Goal: Task Accomplishment & Management: Manage account settings

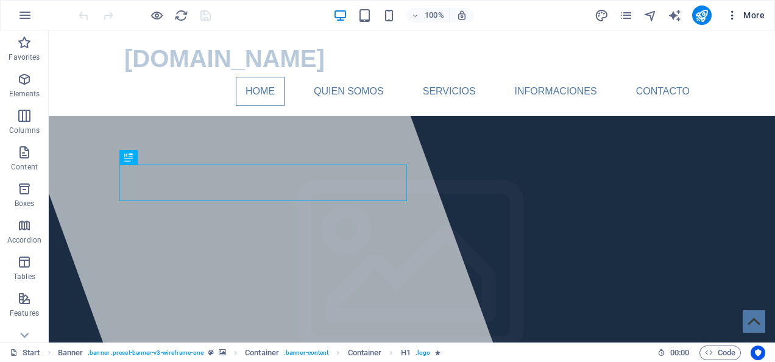
click at [749, 14] on span "More" at bounding box center [745, 15] width 38 height 12
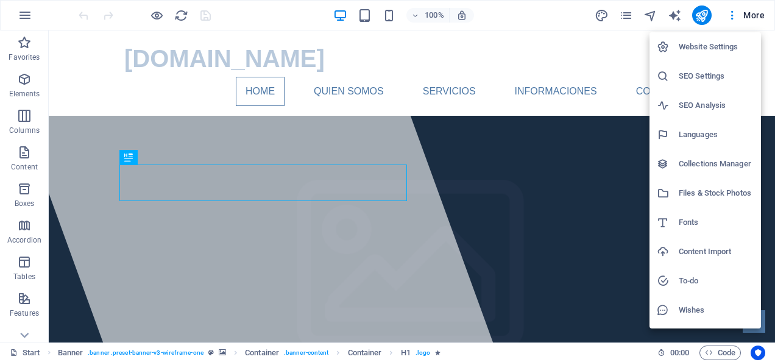
click at [705, 43] on h6 "Website Settings" at bounding box center [716, 47] width 75 height 15
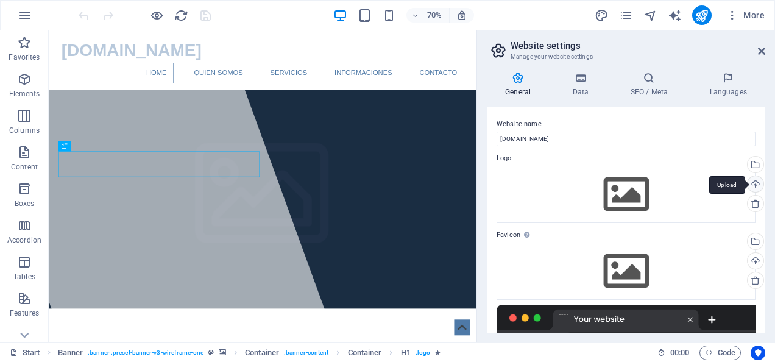
drag, startPoint x: 762, startPoint y: 149, endPoint x: 757, endPoint y: 193, distance: 44.1
click at [757, 193] on div "Website name [DOMAIN_NAME] Logo Drag files here, click to choose files or selec…" at bounding box center [626, 219] width 278 height 225
click at [583, 82] on icon at bounding box center [580, 78] width 53 height 12
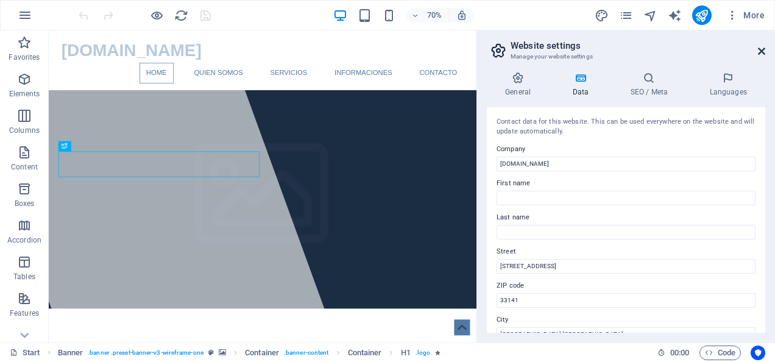
click at [763, 54] on icon at bounding box center [761, 51] width 7 height 10
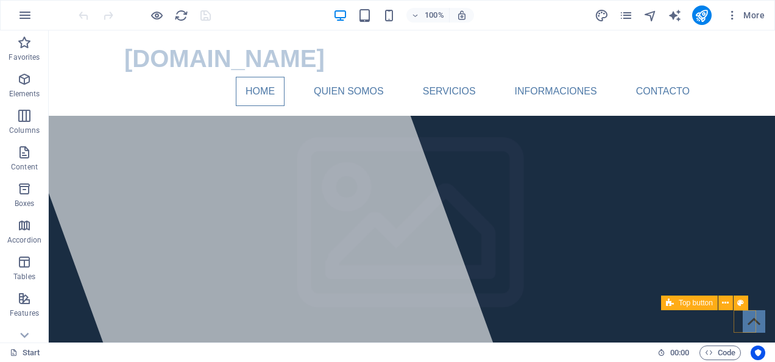
click at [745, 322] on figure at bounding box center [754, 321] width 23 height 23
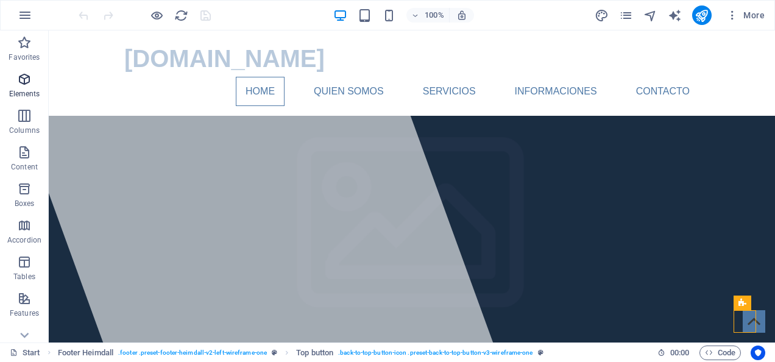
click at [30, 85] on icon "button" at bounding box center [24, 79] width 15 height 15
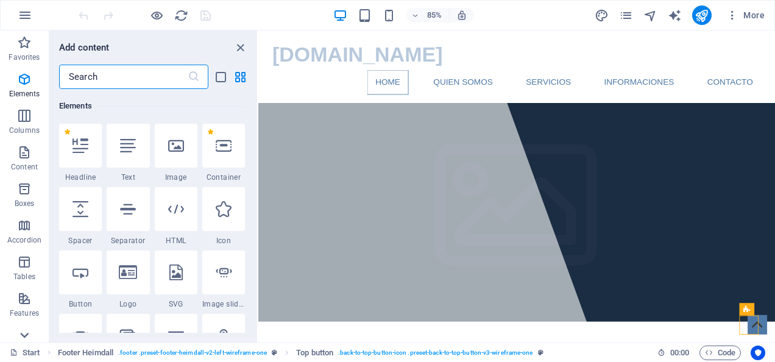
click at [28, 333] on icon at bounding box center [24, 335] width 17 height 17
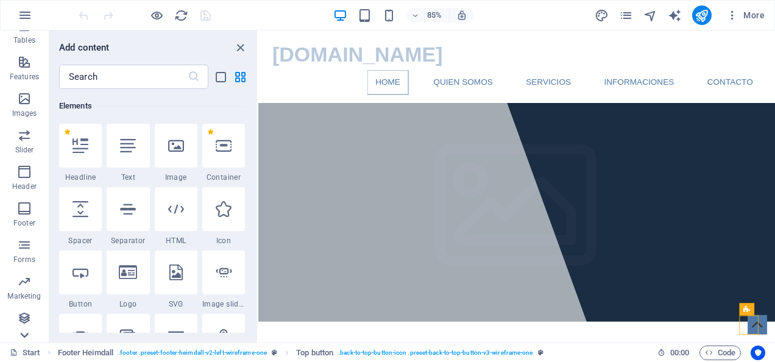
scroll to position [236, 0]
click at [32, 173] on span "Header" at bounding box center [24, 179] width 49 height 29
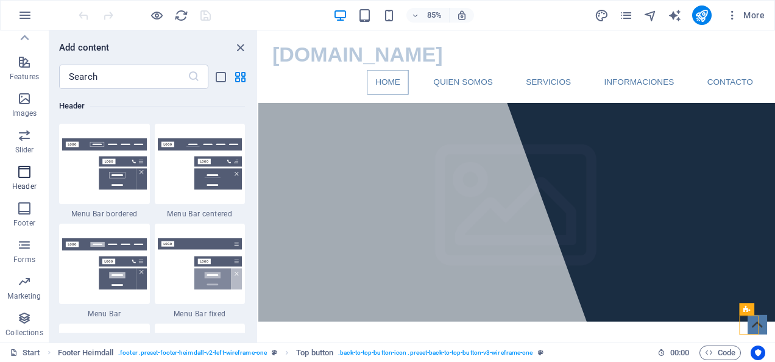
scroll to position [7337, 0]
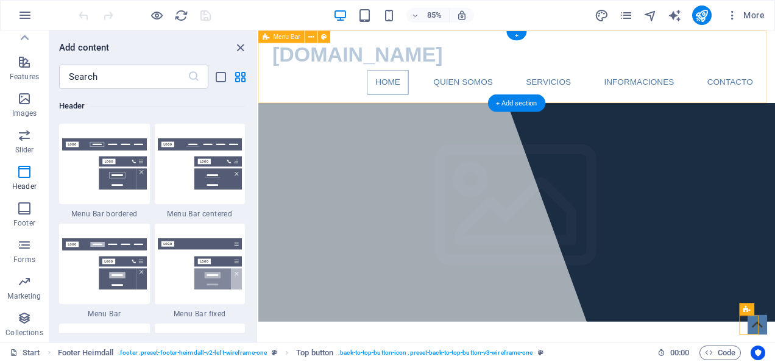
click at [774, 42] on div "[DOMAIN_NAME] Home Quien somos Servicios Informaciones Contacto Menu" at bounding box center [562, 72] width 608 height 85
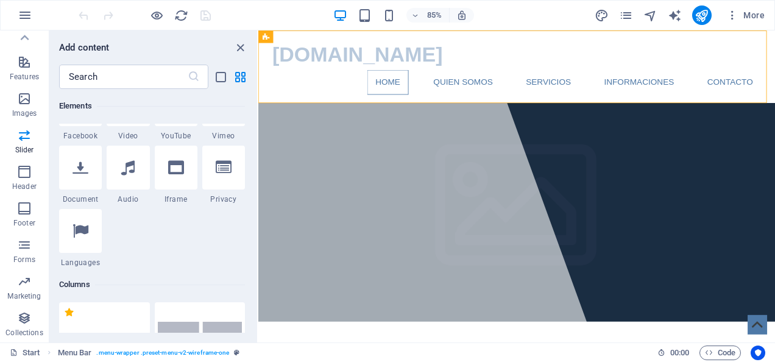
scroll to position [0, 0]
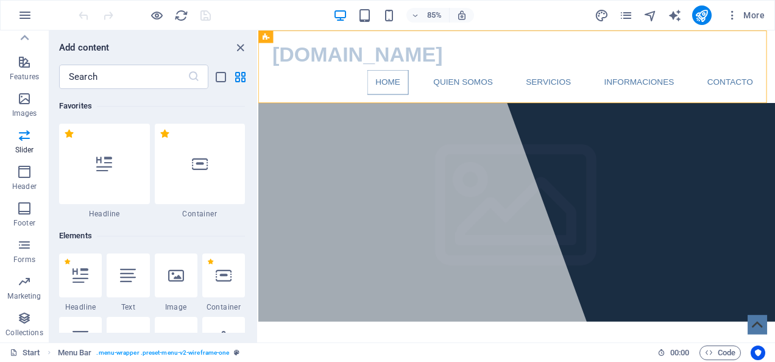
drag, startPoint x: 255, startPoint y: 238, endPoint x: 23, endPoint y: 49, distance: 299.7
click at [23, 99] on icon "button" at bounding box center [24, 98] width 15 height 15
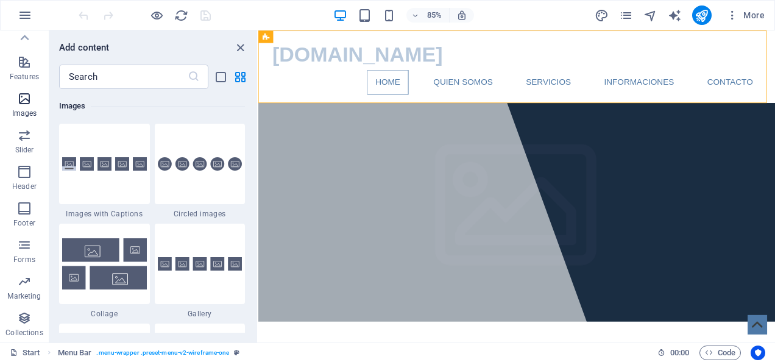
scroll to position [6178, 0]
click at [243, 78] on icon "grid-view" at bounding box center [240, 77] width 14 height 14
click at [26, 210] on icon "button" at bounding box center [24, 208] width 15 height 15
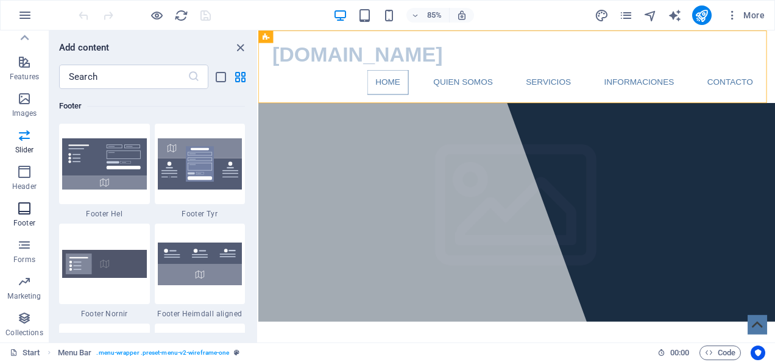
scroll to position [8067, 0]
click at [23, 317] on icon "button" at bounding box center [24, 318] width 15 height 15
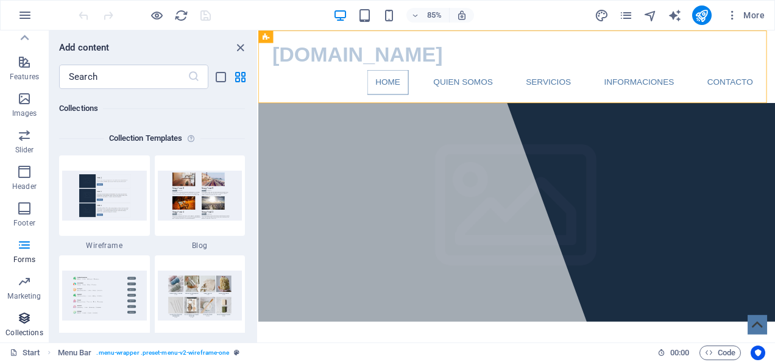
scroll to position [11154, 0]
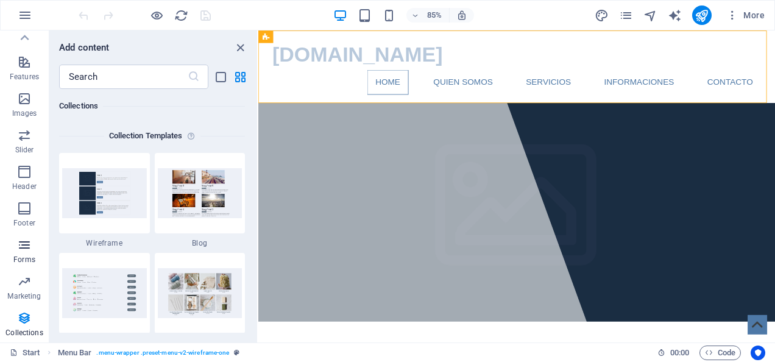
click at [28, 249] on icon "button" at bounding box center [24, 245] width 15 height 15
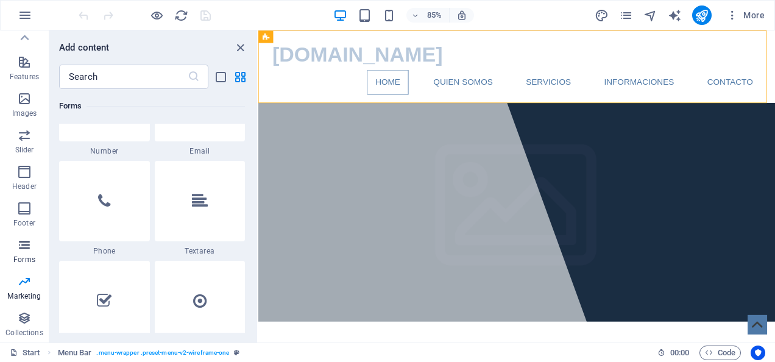
scroll to position [8896, 0]
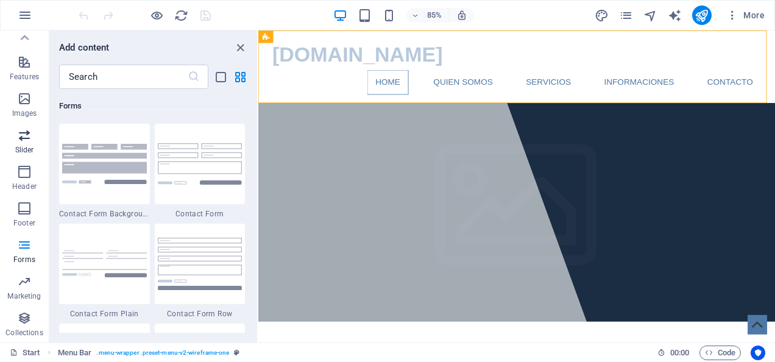
click at [27, 140] on icon "button" at bounding box center [24, 135] width 15 height 15
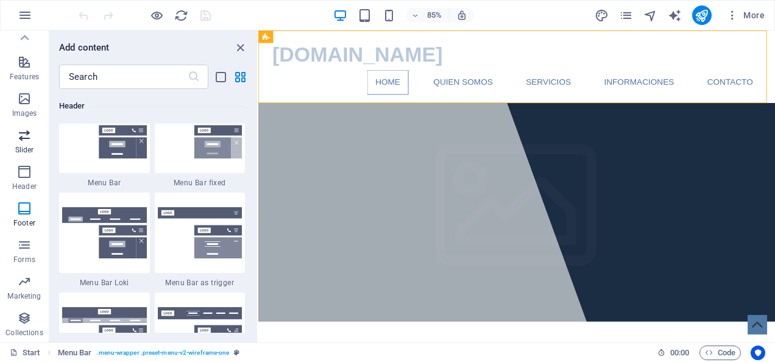
scroll to position [6908, 0]
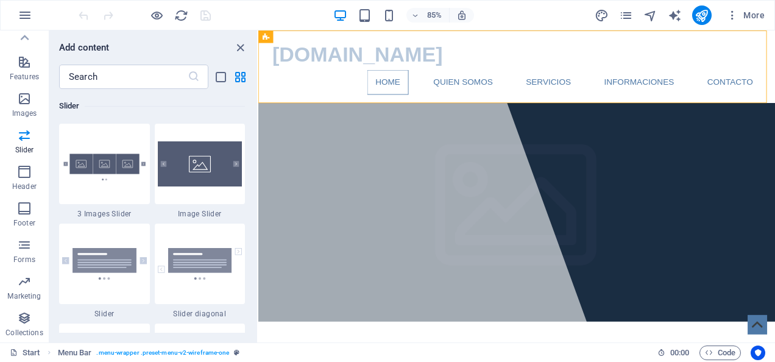
drag, startPoint x: 253, startPoint y: 233, endPoint x: 252, endPoint y: 243, distance: 9.8
click at [252, 243] on div "Favorites 1 Star Headline 1 Star Container Elements 1 Star Headline 1 Star Text…" at bounding box center [153, 211] width 208 height 244
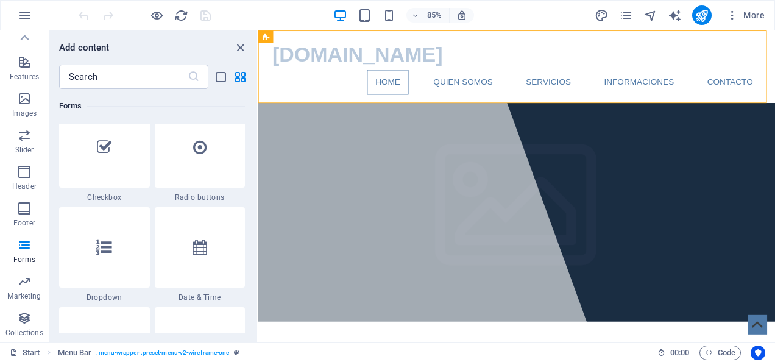
scroll to position [9370, 0]
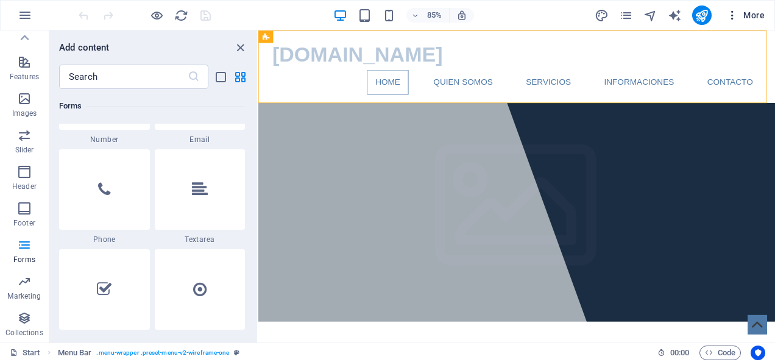
click at [759, 17] on span "More" at bounding box center [745, 15] width 38 height 12
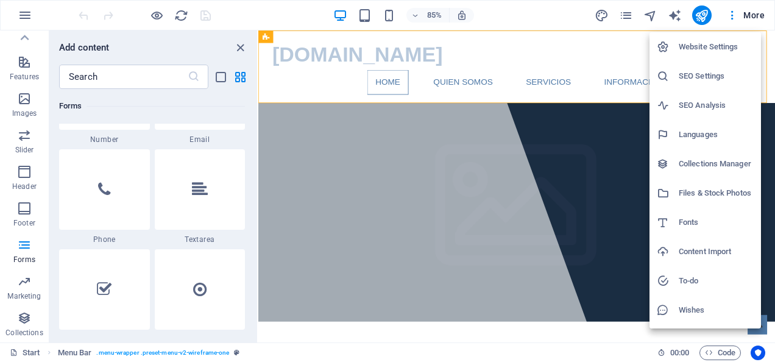
click at [709, 48] on h6 "Website Settings" at bounding box center [716, 47] width 75 height 15
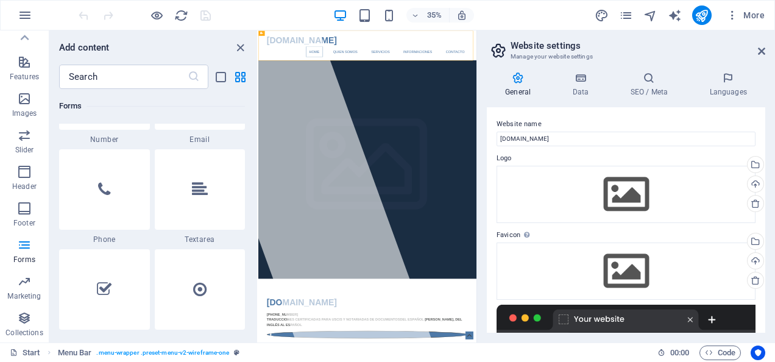
scroll to position [0, 0]
click at [582, 84] on h4 "Data" at bounding box center [583, 85] width 58 height 26
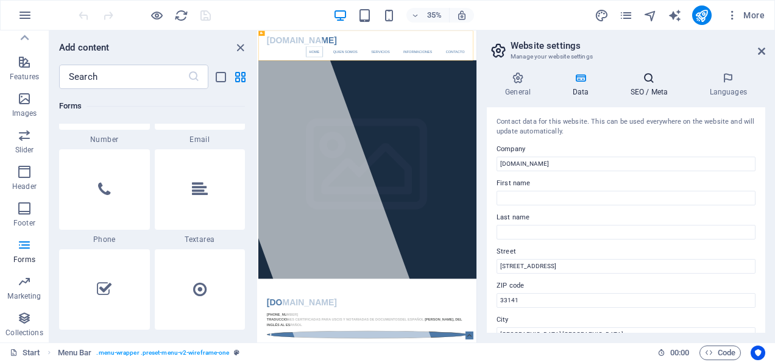
click at [663, 85] on h4 "SEO / Meta" at bounding box center [651, 85] width 79 height 26
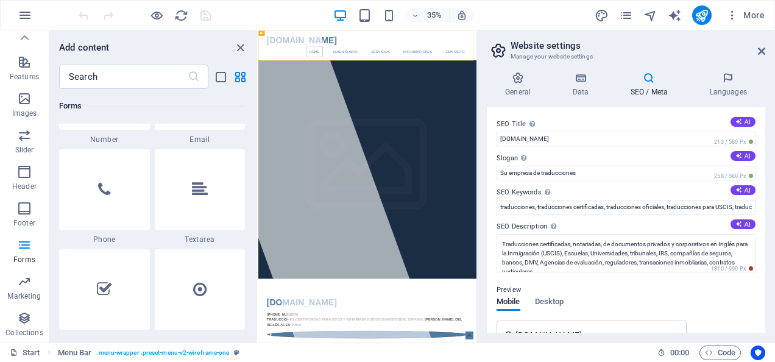
drag, startPoint x: 762, startPoint y: 191, endPoint x: 769, endPoint y: 135, distance: 55.9
click at [769, 144] on div "General Data SEO / Meta Languages Website name [DOMAIN_NAME] Logo Drag files he…" at bounding box center [626, 202] width 298 height 280
click at [763, 48] on icon at bounding box center [761, 51] width 7 height 10
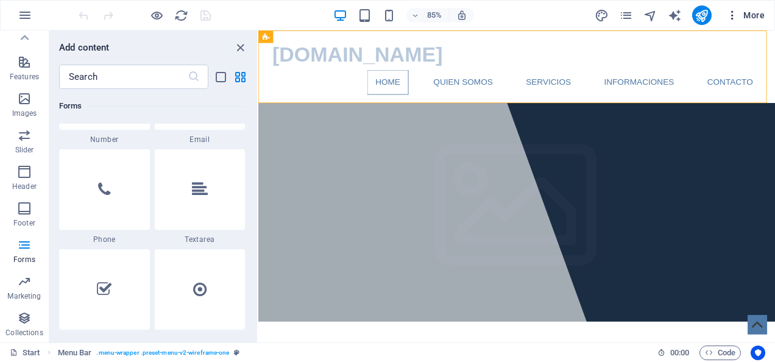
click at [732, 19] on icon "button" at bounding box center [732, 15] width 12 height 12
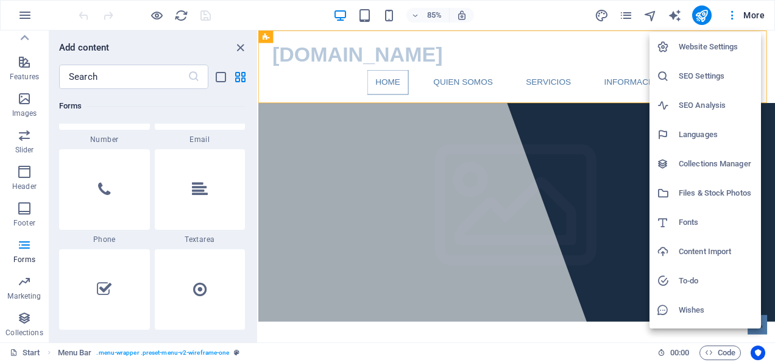
click at [704, 43] on h6 "Website Settings" at bounding box center [716, 47] width 75 height 15
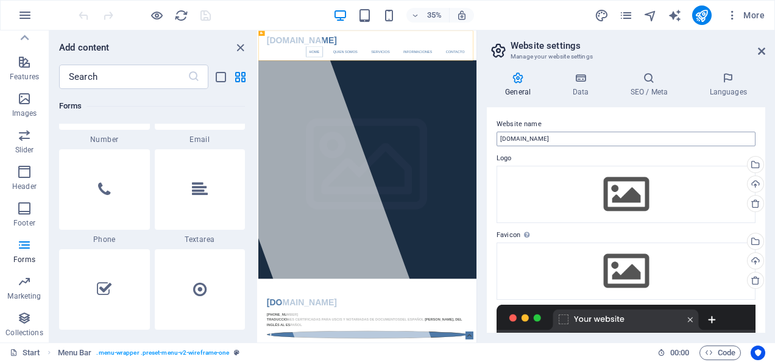
drag, startPoint x: 761, startPoint y: 140, endPoint x: 707, endPoint y: 139, distance: 54.2
click at [769, 195] on div "General Data SEO / Meta Languages Website name [DOMAIN_NAME] Logo Drag files he…" at bounding box center [626, 202] width 298 height 280
click at [585, 83] on icon at bounding box center [580, 78] width 53 height 12
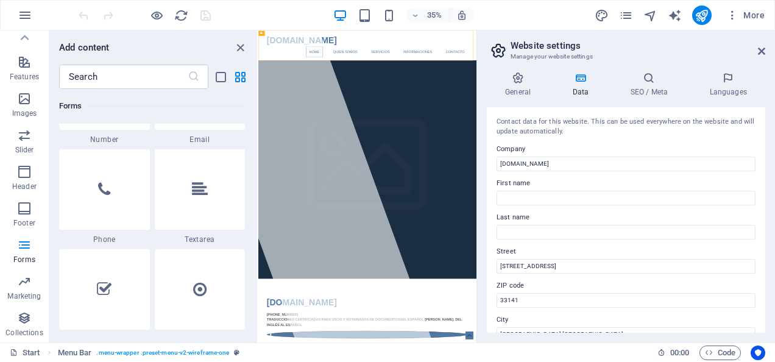
click at [756, 48] on h2 "Website settings" at bounding box center [638, 45] width 255 height 11
click at [760, 49] on icon at bounding box center [761, 51] width 7 height 10
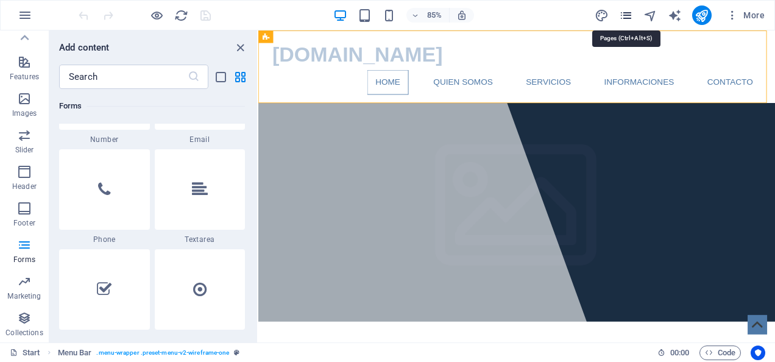
click at [631, 15] on icon "pages" at bounding box center [626, 16] width 14 height 14
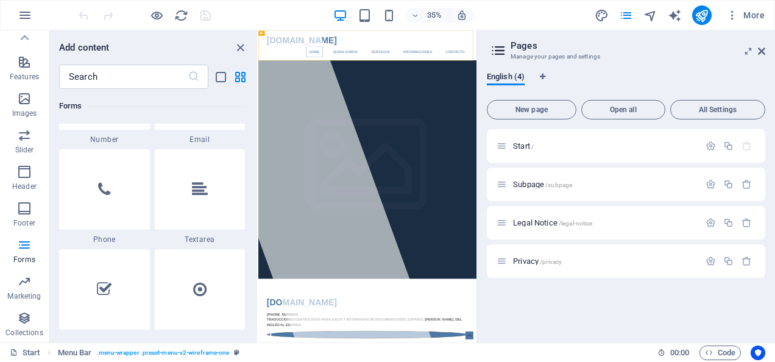
click at [757, 48] on h2 "Pages" at bounding box center [638, 45] width 255 height 11
click at [762, 48] on icon at bounding box center [761, 51] width 7 height 10
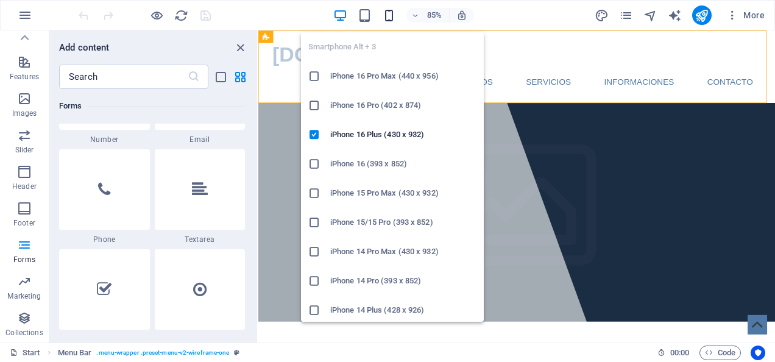
click at [388, 16] on icon "button" at bounding box center [389, 16] width 14 height 14
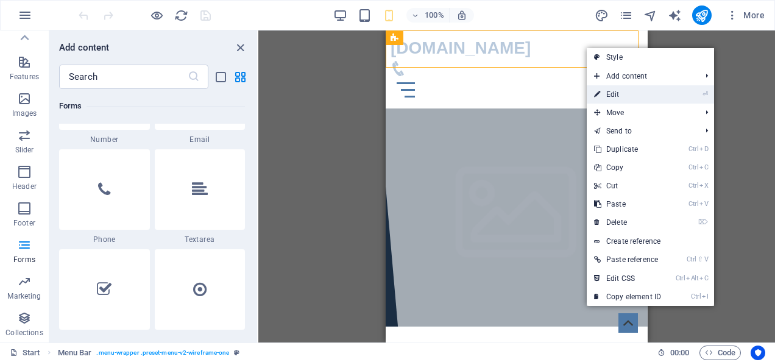
click at [623, 93] on link "⏎ Edit" at bounding box center [628, 94] width 82 height 18
select select "header"
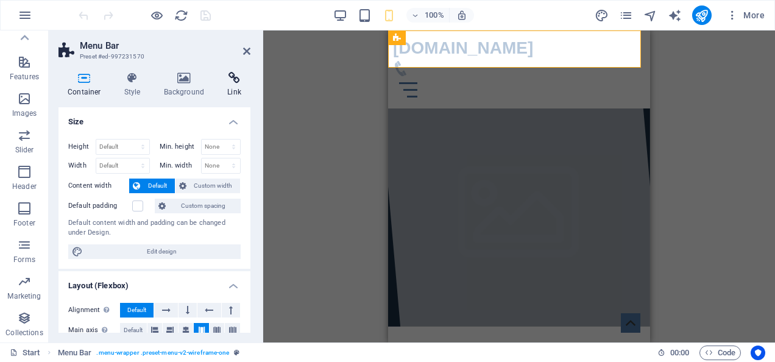
click at [234, 85] on h4 "Link" at bounding box center [234, 85] width 32 height 26
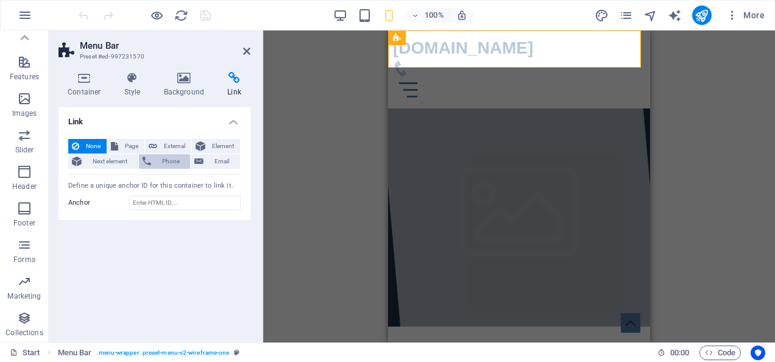
click at [157, 161] on span "Phone" at bounding box center [171, 161] width 32 height 15
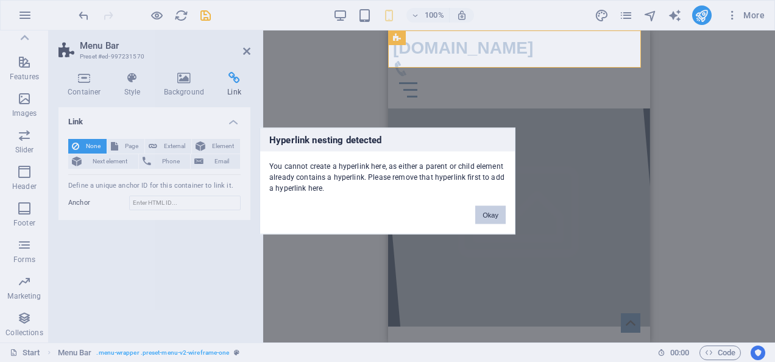
click at [493, 222] on button "Okay" at bounding box center [490, 215] width 30 height 18
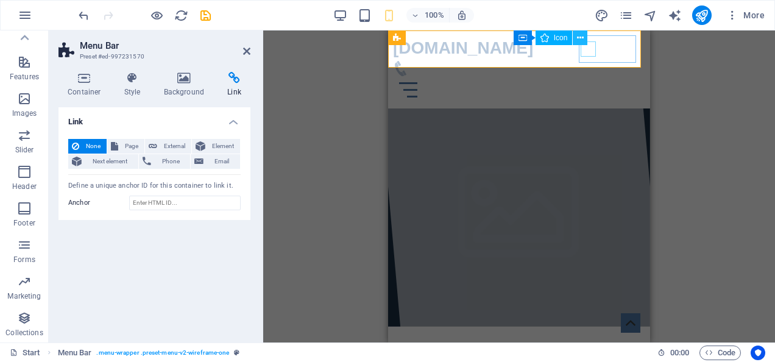
click at [579, 40] on icon at bounding box center [580, 38] width 7 height 13
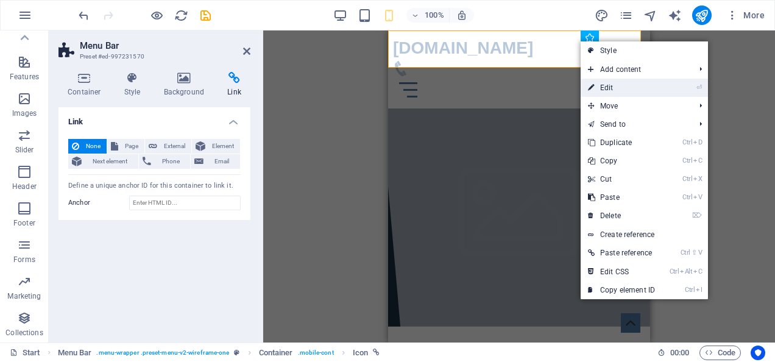
click at [606, 87] on link "⏎ Edit" at bounding box center [622, 88] width 82 height 18
select select "xMidYMid"
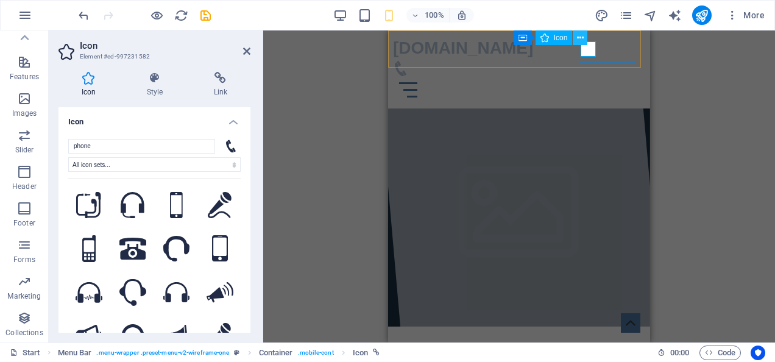
click at [585, 41] on button at bounding box center [580, 37] width 15 height 15
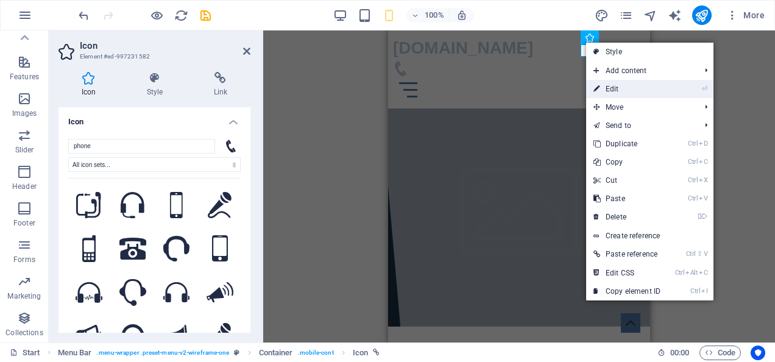
click at [619, 90] on link "⏎ Edit" at bounding box center [627, 89] width 82 height 18
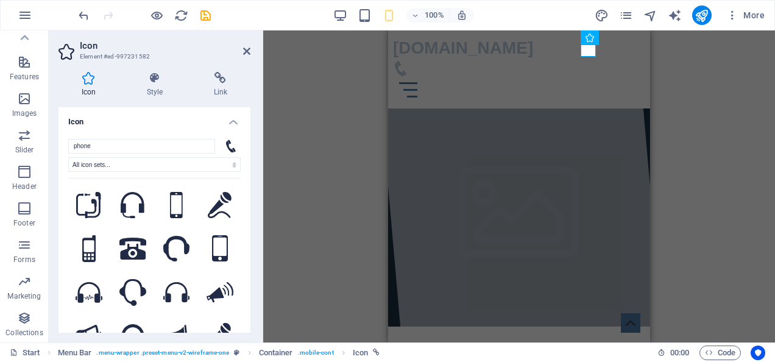
drag, startPoint x: 246, startPoint y: 136, endPoint x: 257, endPoint y: 204, distance: 67.9
click at [257, 204] on div "Icon Style Link Icon phone All icon sets... IcoFont Ionicons FontAwesome Brands…" at bounding box center [154, 202] width 211 height 280
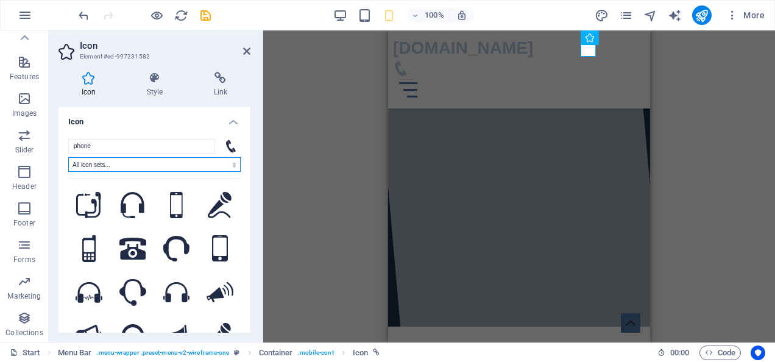
click at [233, 159] on select "All icon sets... IcoFont Ionicons FontAwesome Brands FontAwesome Duotone FontAw…" at bounding box center [154, 164] width 172 height 15
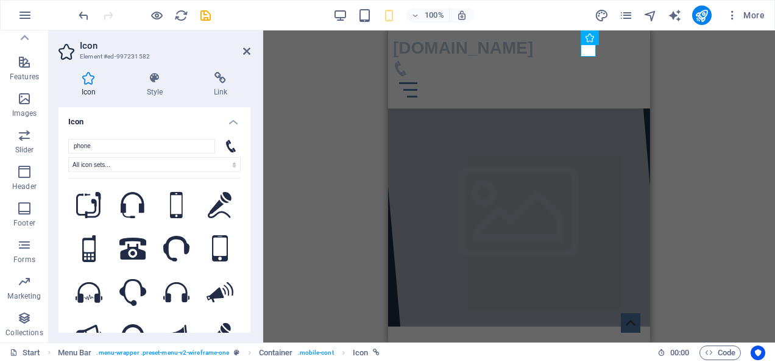
click at [253, 78] on div "Icon Style Link Icon phone All icon sets... IcoFont Ionicons FontAwesome Brands…" at bounding box center [154, 202] width 211 height 280
drag, startPoint x: 247, startPoint y: 175, endPoint x: 249, endPoint y: 184, distance: 9.2
click at [249, 184] on div "Icon phone All icon sets... IcoFont Ionicons FontAwesome Brands FontAwesome Duo…" at bounding box center [154, 219] width 192 height 225
drag, startPoint x: 247, startPoint y: 183, endPoint x: 246, endPoint y: 199, distance: 16.5
click at [246, 199] on div "phone All icon sets... IcoFont Ionicons FontAwesome Brands FontAwesome Duotone …" at bounding box center [154, 249] width 192 height 241
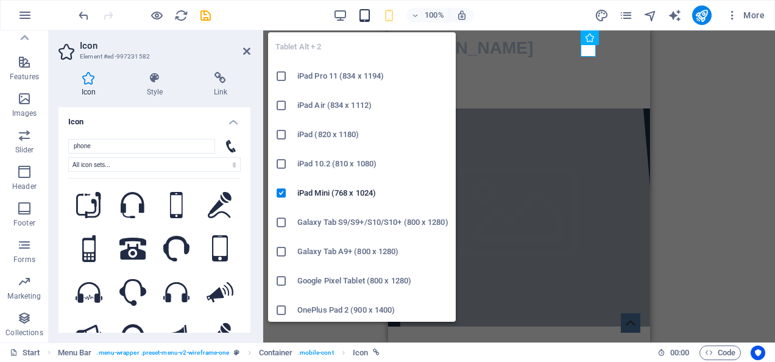
click at [368, 16] on icon "button" at bounding box center [365, 16] width 14 height 14
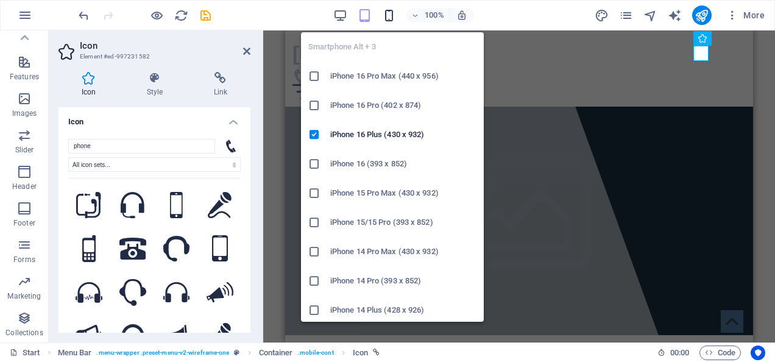
click at [391, 17] on icon "button" at bounding box center [389, 16] width 14 height 14
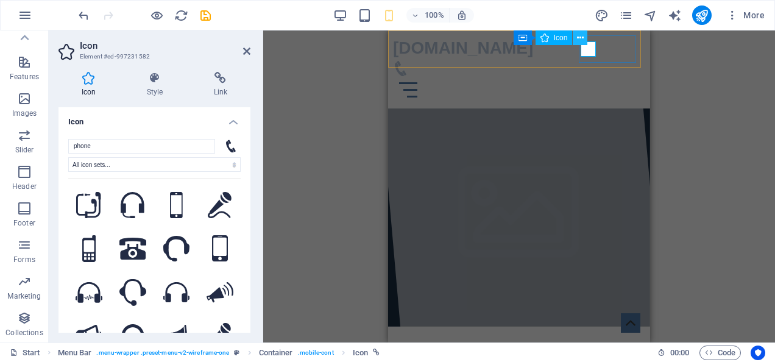
click at [583, 38] on icon at bounding box center [580, 38] width 7 height 13
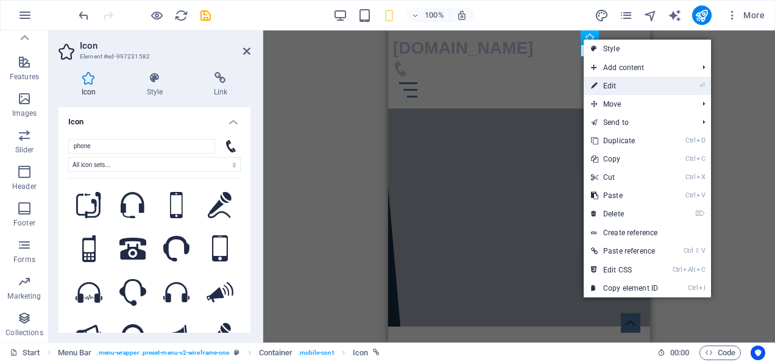
click at [615, 85] on link "⏎ Edit" at bounding box center [625, 86] width 82 height 18
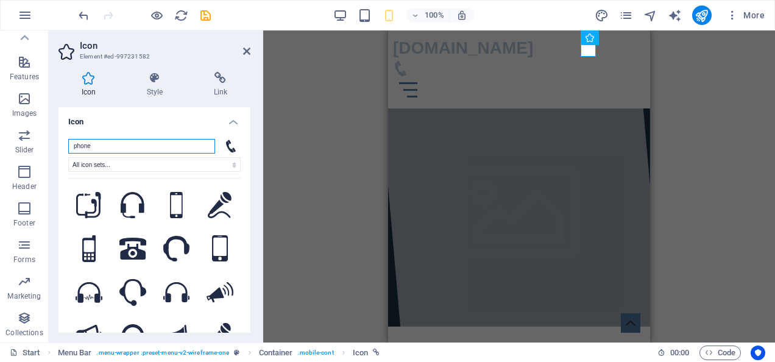
click at [207, 147] on input "phone" at bounding box center [141, 146] width 147 height 15
drag, startPoint x: 117, startPoint y: 144, endPoint x: 11, endPoint y: 151, distance: 106.2
click at [11, 151] on section "Favorites Elements Columns Content Boxes Accordion Tables Features Images Slide…" at bounding box center [387, 186] width 775 height 312
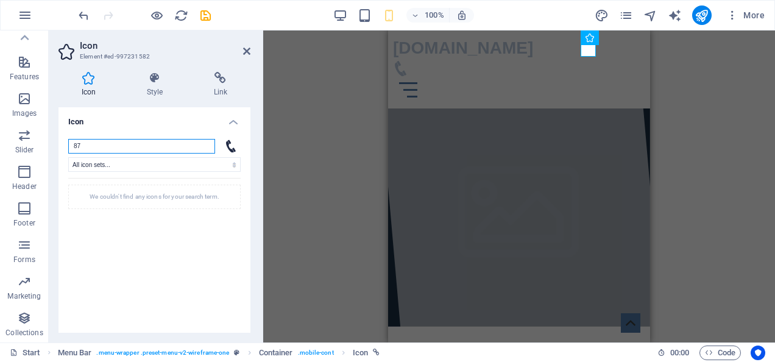
type input "877"
drag, startPoint x: 105, startPoint y: 147, endPoint x: 28, endPoint y: 140, distance: 77.7
click at [22, 140] on section "Favorites Elements Columns Content Boxes Accordion Tables Features Images Slide…" at bounding box center [387, 186] width 775 height 312
click at [185, 120] on h4 "Icon" at bounding box center [154, 118] width 192 height 22
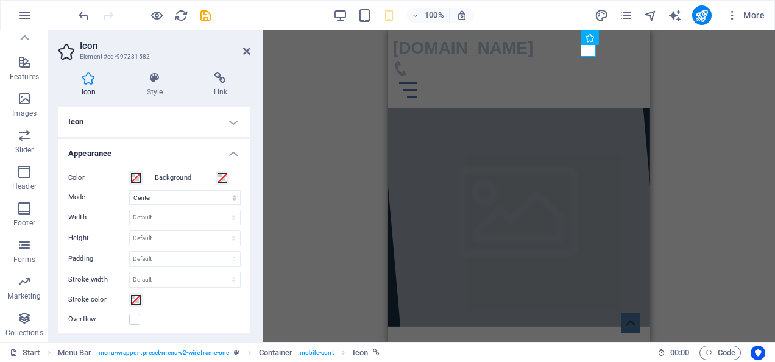
click at [699, 87] on div "Container H1 Banner Banner Container Container Menu Bar Logo Menu Container Ban…" at bounding box center [519, 186] width 512 height 312
click at [235, 122] on h4 "Icon" at bounding box center [154, 121] width 192 height 29
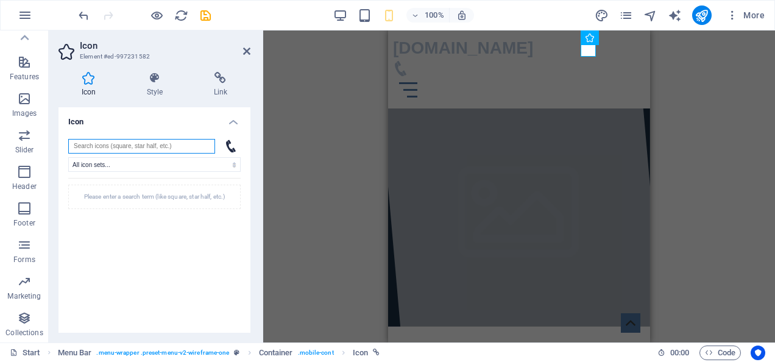
click at [183, 147] on input "search" at bounding box center [141, 146] width 147 height 15
click at [244, 51] on icon at bounding box center [246, 51] width 7 height 10
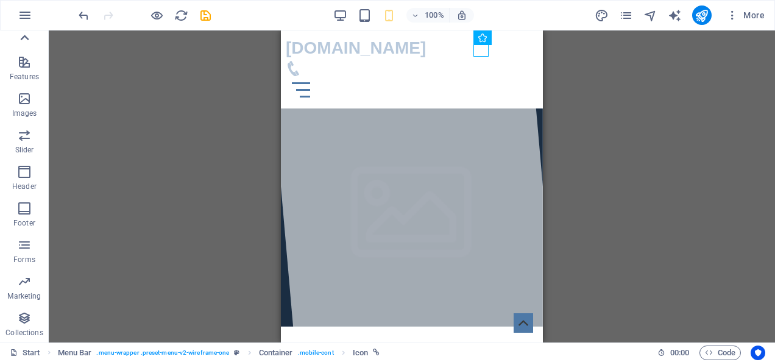
click at [29, 36] on icon at bounding box center [24, 37] width 17 height 17
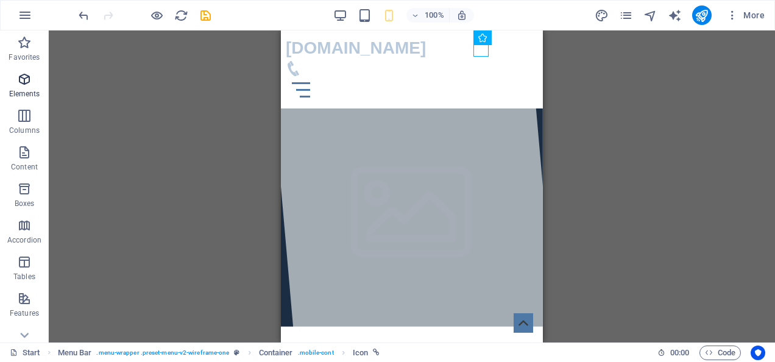
click at [26, 91] on p "Elements" at bounding box center [24, 94] width 31 height 10
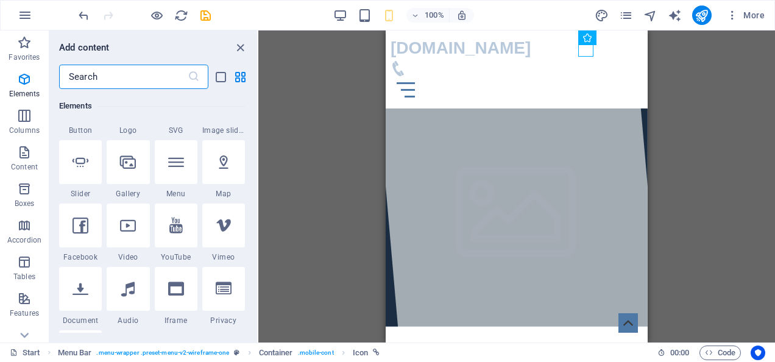
scroll to position [161, 0]
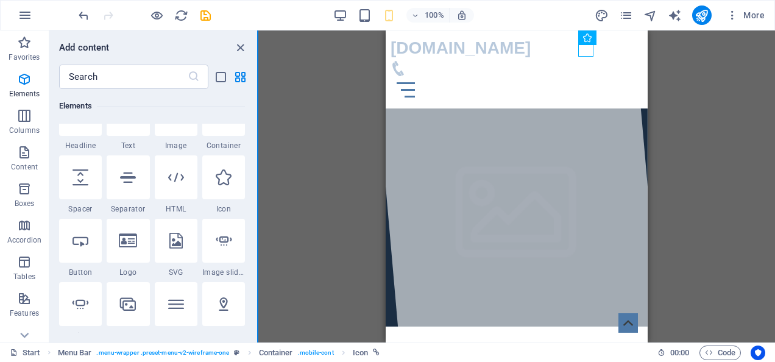
drag, startPoint x: 257, startPoint y: 97, endPoint x: 257, endPoint y: 91, distance: 6.1
click at [257, 91] on div "Favorites Elements Columns Content Boxes Accordion Tables Features Images Slide…" at bounding box center [129, 186] width 258 height 312
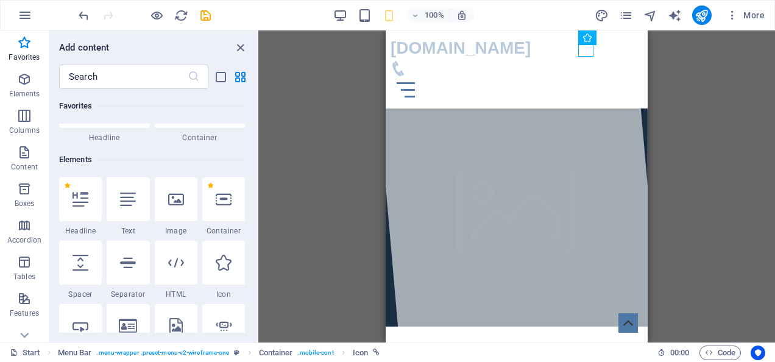
click at [255, 91] on div "Favorites 1 Star Headline 1 Star Container Elements 1 Star Headline 1 Star Text…" at bounding box center [153, 211] width 208 height 244
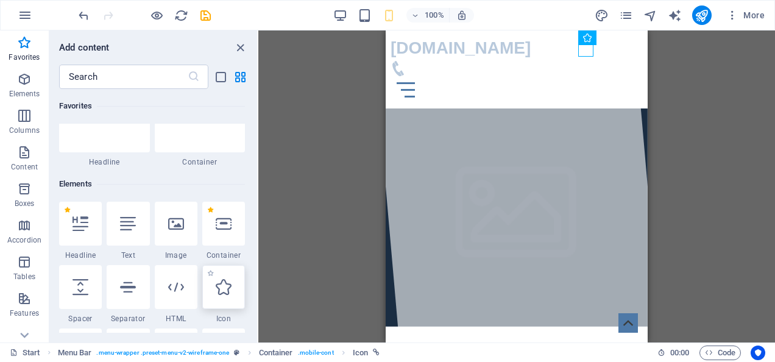
click at [227, 294] on icon at bounding box center [224, 287] width 16 height 16
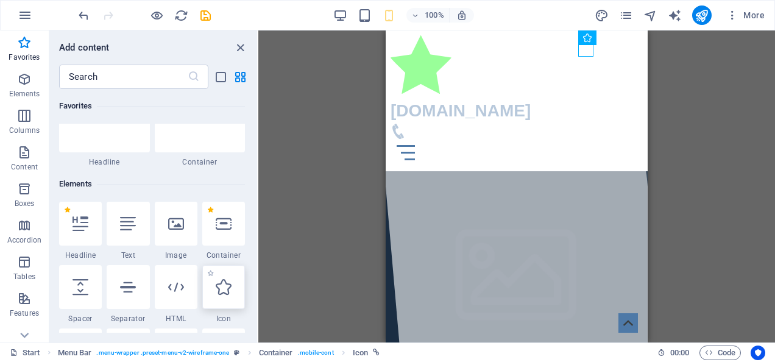
select select "xMidYMid"
select select "px"
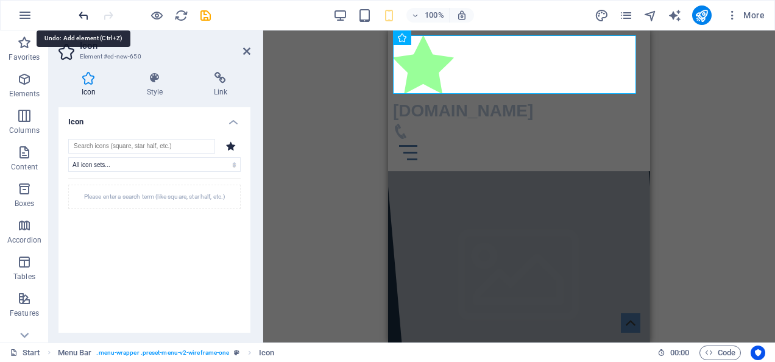
click at [84, 11] on icon "undo" at bounding box center [84, 16] width 14 height 14
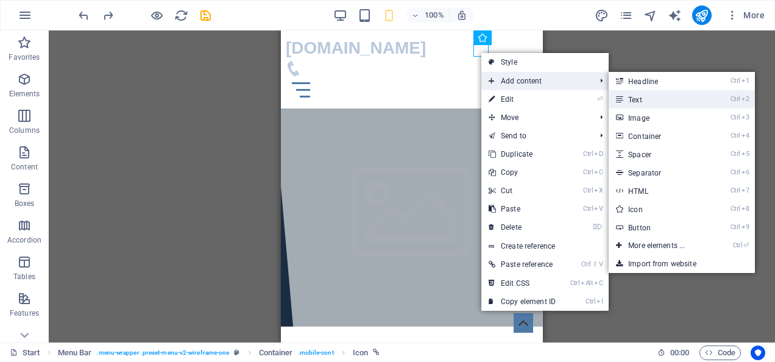
click at [641, 99] on link "Ctrl 2 Text" at bounding box center [659, 99] width 101 height 18
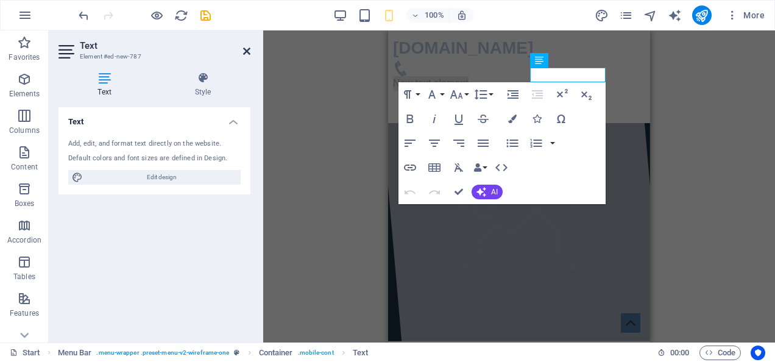
click at [243, 51] on icon at bounding box center [246, 51] width 7 height 10
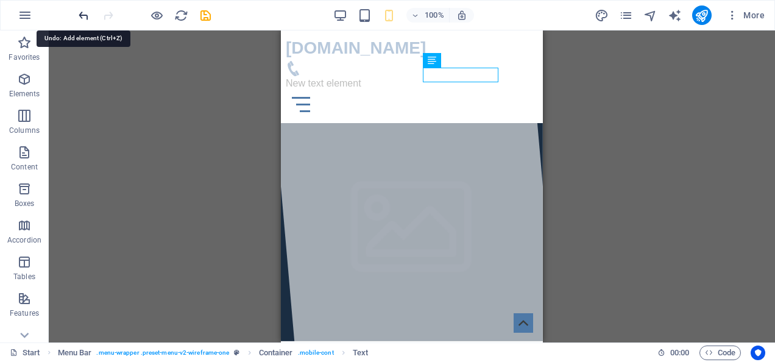
click at [77, 11] on icon "undo" at bounding box center [84, 16] width 14 height 14
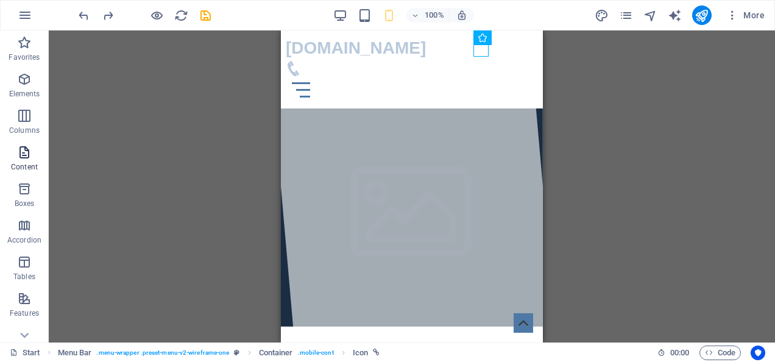
click at [30, 162] on p "Content" at bounding box center [24, 167] width 27 height 10
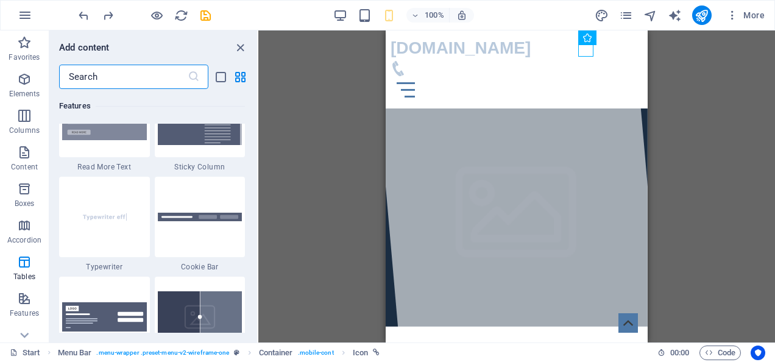
scroll to position [4715, 0]
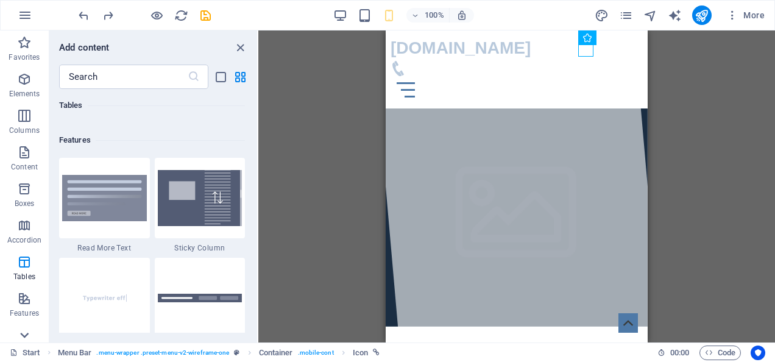
click at [29, 330] on icon at bounding box center [24, 335] width 17 height 17
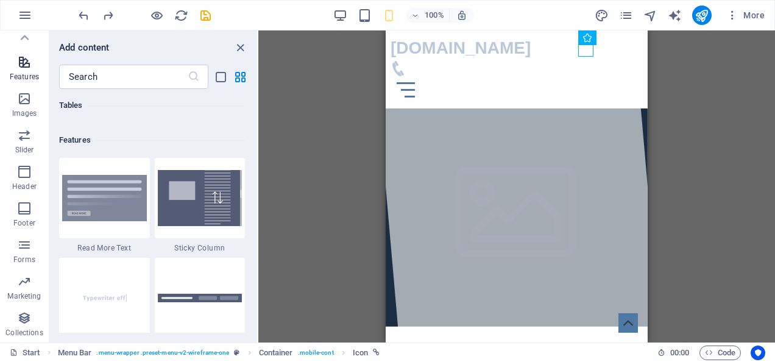
click at [29, 74] on p "Features" at bounding box center [24, 77] width 29 height 10
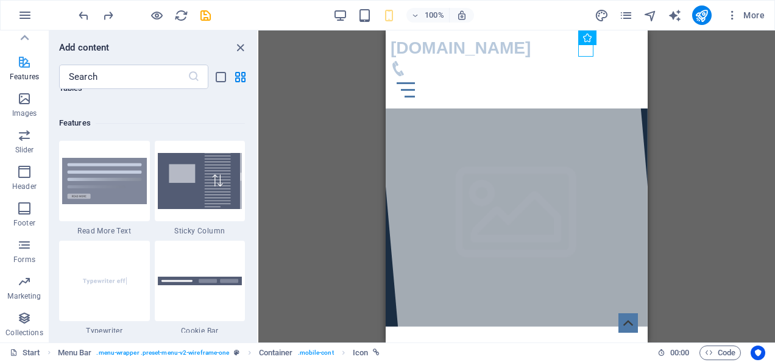
scroll to position [4750, 0]
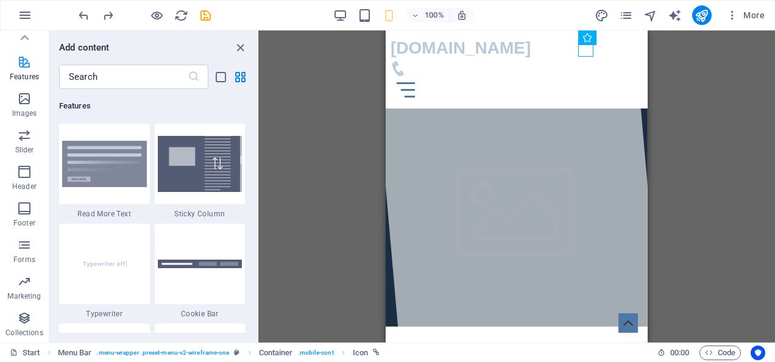
click at [30, 76] on p "Features" at bounding box center [24, 77] width 29 height 10
click at [29, 73] on p "Features" at bounding box center [24, 77] width 29 height 10
click at [760, 17] on span "More" at bounding box center [745, 15] width 38 height 12
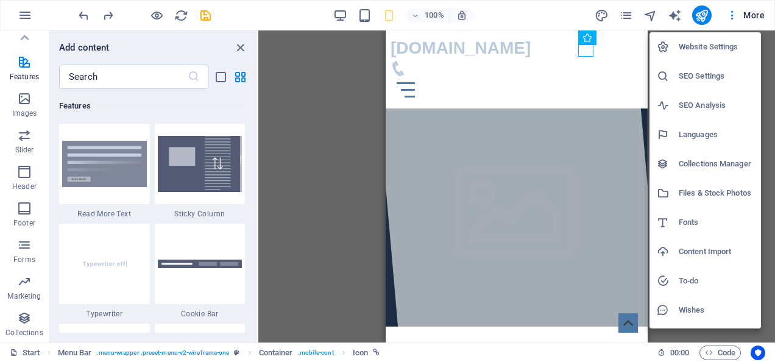
click at [709, 77] on h6 "SEO Settings" at bounding box center [716, 76] width 75 height 15
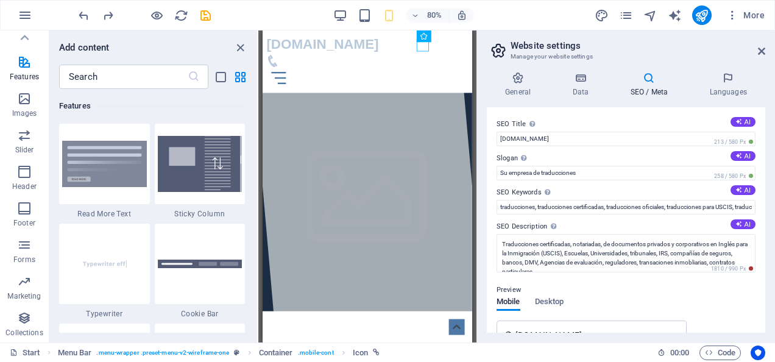
drag, startPoint x: 761, startPoint y: 154, endPoint x: 773, endPoint y: 211, distance: 59.2
click at [773, 212] on div "General Data SEO / Meta Languages Website name [DOMAIN_NAME] Logo Drag files he…" at bounding box center [626, 202] width 298 height 280
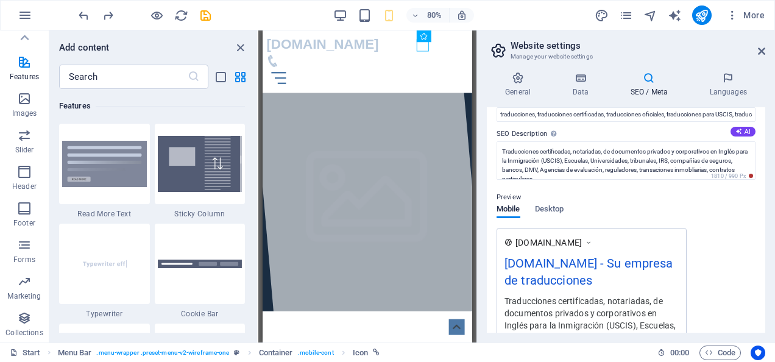
scroll to position [0, 0]
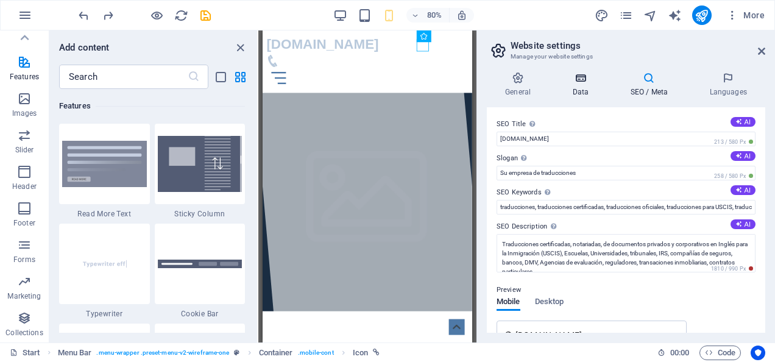
click at [587, 89] on h4 "Data" at bounding box center [583, 85] width 58 height 26
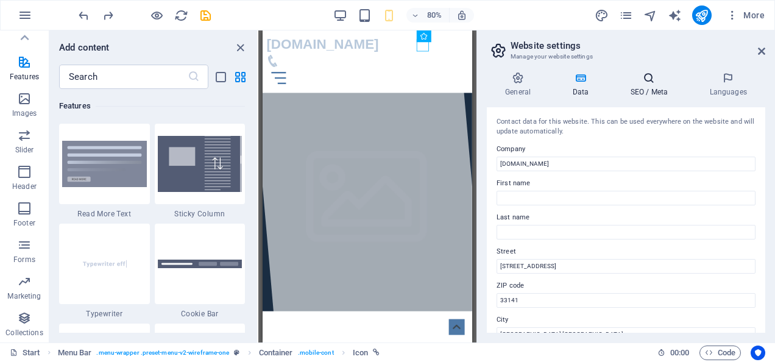
click at [654, 86] on h4 "SEO / Meta" at bounding box center [651, 85] width 79 height 26
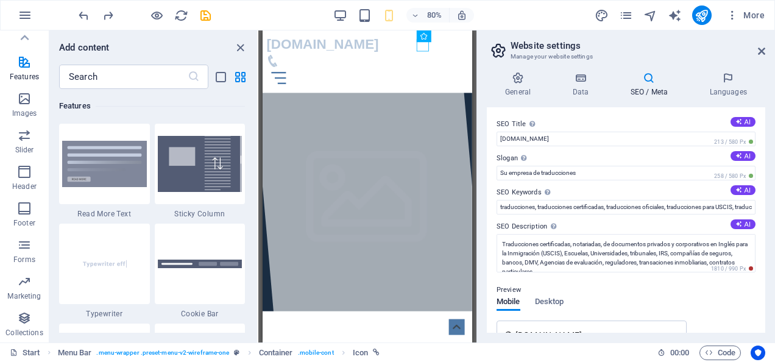
click at [758, 44] on h2 "Website settings" at bounding box center [638, 45] width 255 height 11
click at [762, 52] on icon at bounding box center [761, 51] width 7 height 10
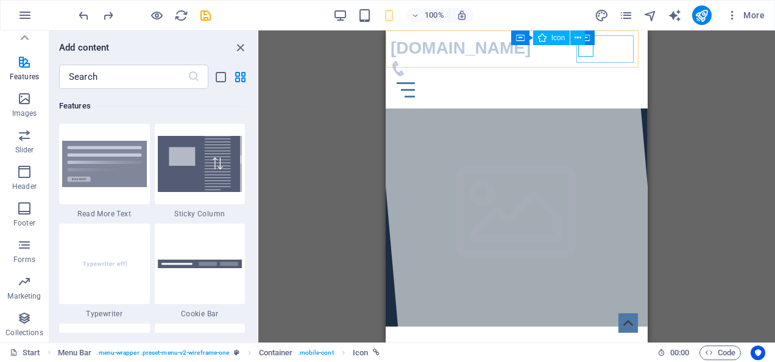
click at [589, 39] on div "Container Icon" at bounding box center [552, 37] width 82 height 15
click at [586, 40] on div "Container Icon" at bounding box center [552, 37] width 82 height 15
drag, startPoint x: 586, startPoint y: 40, endPoint x: 200, endPoint y: 40, distance: 386.3
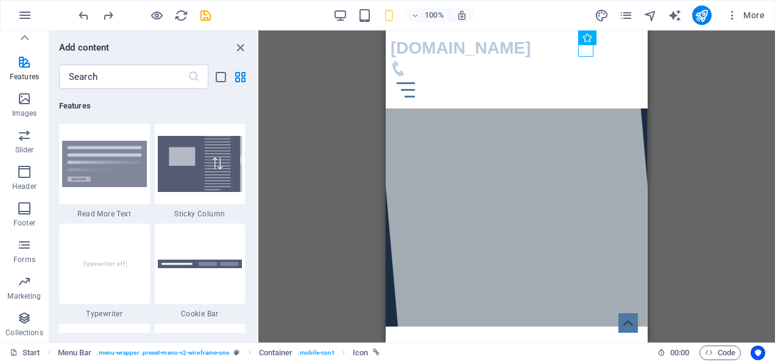
click at [201, 39] on div "Add content ​ Favorites 1 Star Headline 1 Star Container Elements 1 Star Headli…" at bounding box center [153, 186] width 208 height 312
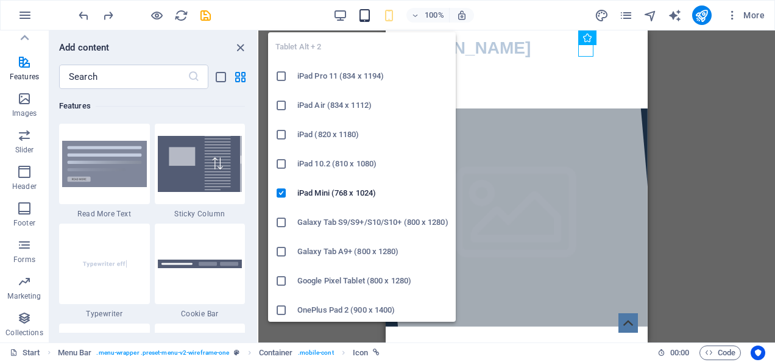
click at [368, 17] on icon "button" at bounding box center [365, 16] width 14 height 14
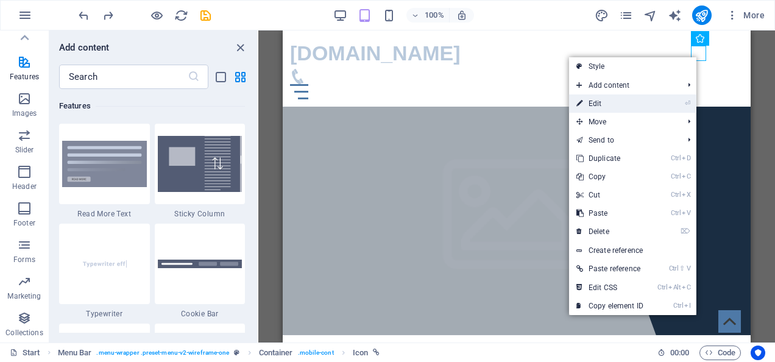
click at [606, 101] on link "⏎ Edit" at bounding box center [610, 103] width 82 height 18
select select "xMidYMid"
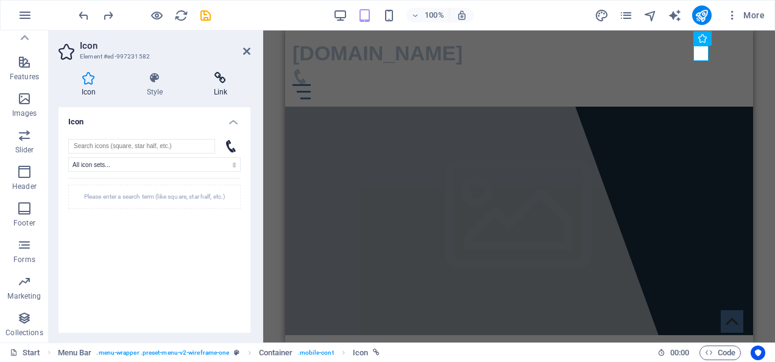
click at [224, 85] on h4 "Link" at bounding box center [221, 85] width 60 height 26
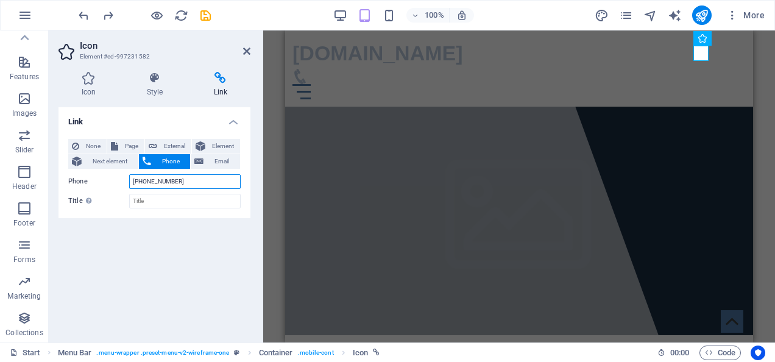
drag, startPoint x: 141, startPoint y: 181, endPoint x: 179, endPoint y: 181, distance: 37.8
click at [179, 181] on input "[PHONE_NUMBER]" at bounding box center [185, 181] width 112 height 15
type input "[PHONE_NUMBER]"
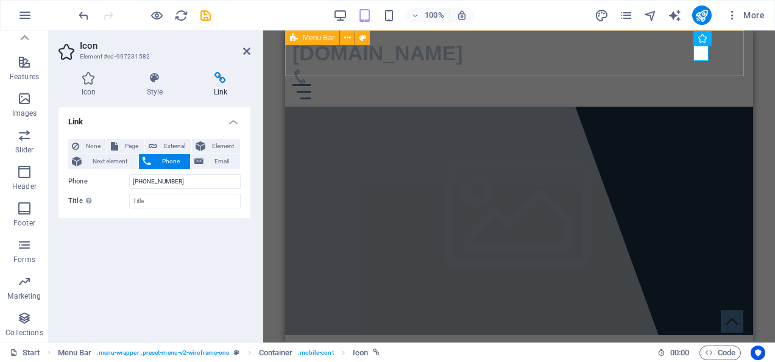
click at [554, 43] on div "[DOMAIN_NAME] Home Quien somos Servicios Informaciones Contacto Menu" at bounding box center [519, 68] width 468 height 76
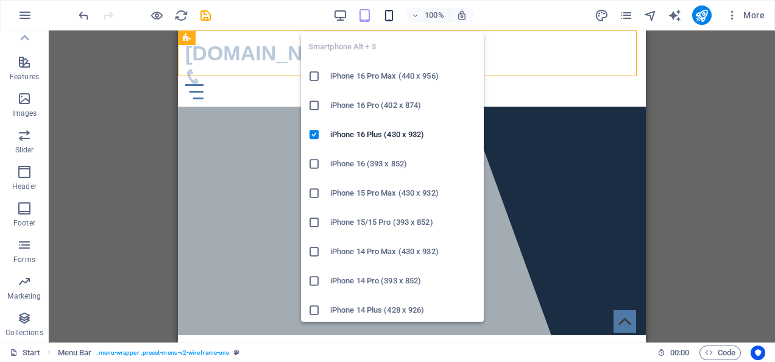
click at [391, 14] on icon "button" at bounding box center [389, 16] width 14 height 14
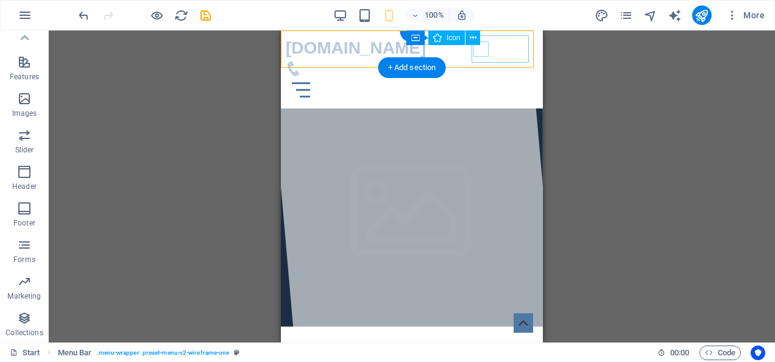
click at [485, 61] on figure at bounding box center [407, 68] width 243 height 15
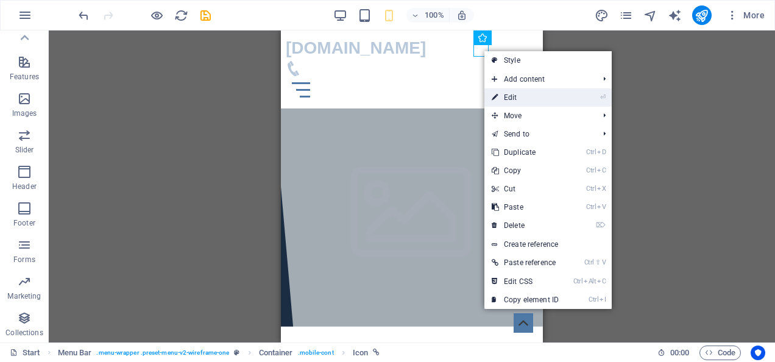
click at [527, 91] on link "⏎ Edit" at bounding box center [525, 97] width 82 height 18
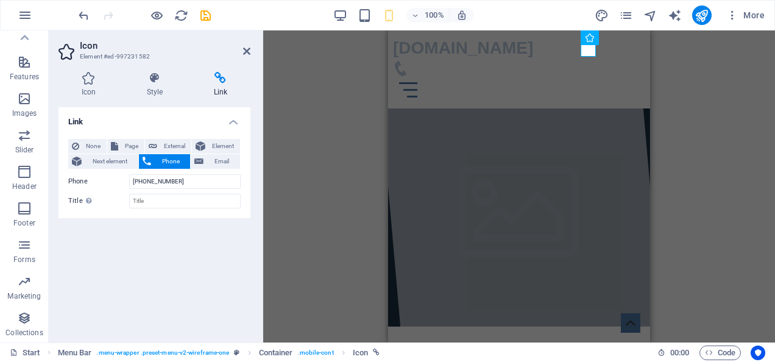
click at [720, 78] on div "Container H1 Banner Banner Container Container Menu Bar Logo Menu Container Ban…" at bounding box center [519, 186] width 512 height 312
click at [707, 19] on icon "publish" at bounding box center [702, 16] width 14 height 14
